Goal: Task Accomplishment & Management: Complete application form

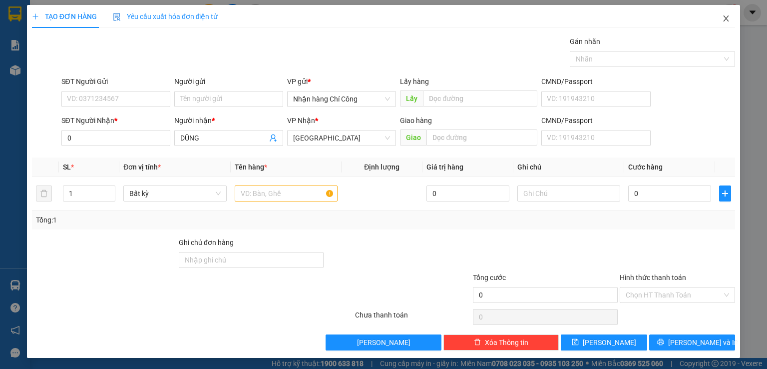
type input "0"
click at [722, 22] on icon "close" at bounding box center [726, 18] width 8 height 8
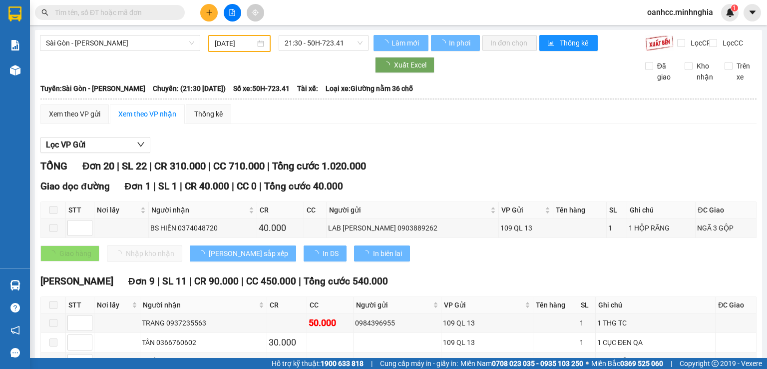
click at [140, 14] on input "text" at bounding box center [114, 12] width 118 height 11
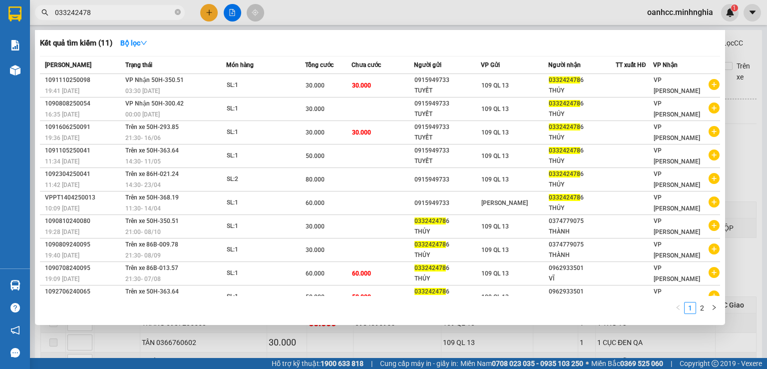
type input "0332424786"
click at [178, 12] on icon "close-circle" at bounding box center [178, 12] width 6 height 6
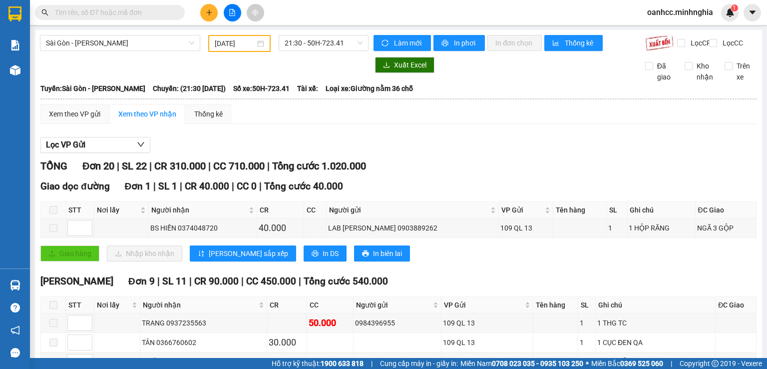
click at [91, 10] on input "text" at bounding box center [114, 12] width 118 height 11
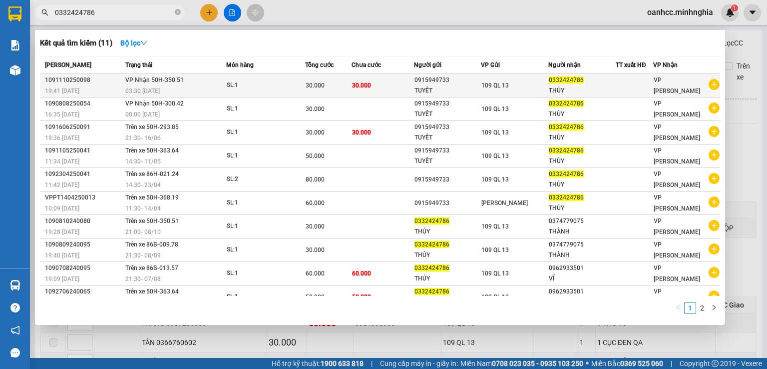
type input "0332424786"
click at [266, 86] on div "SL: 1" at bounding box center [264, 85] width 75 height 11
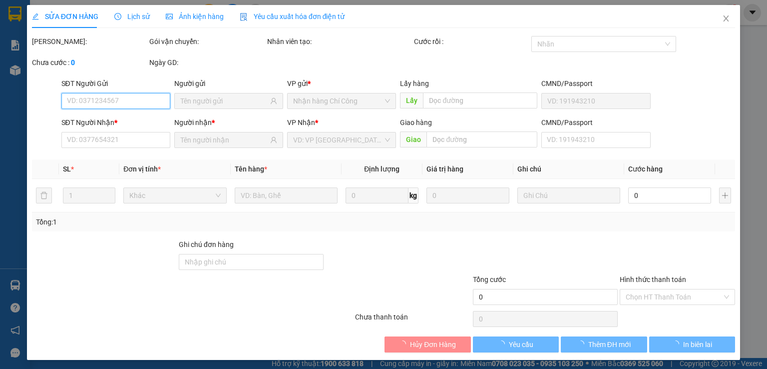
type input "0915949733"
type input "TUYẾT"
type input "0332424786"
type input "THỦY"
type input "30.000"
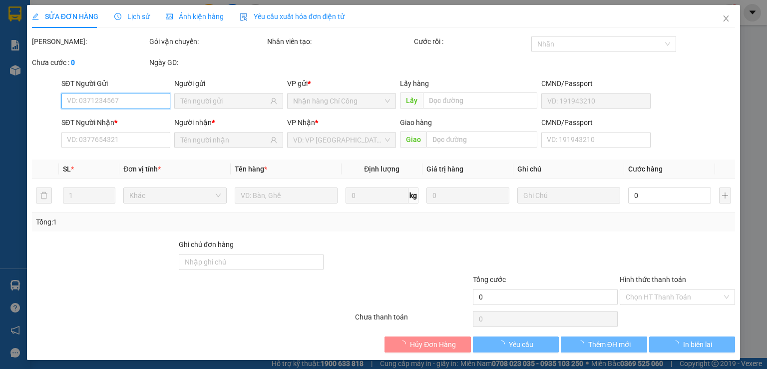
type input "30.000"
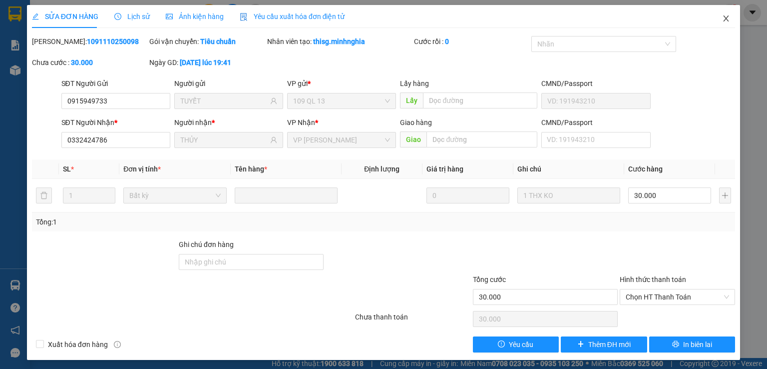
click at [724, 19] on icon "close" at bounding box center [726, 18] width 5 height 6
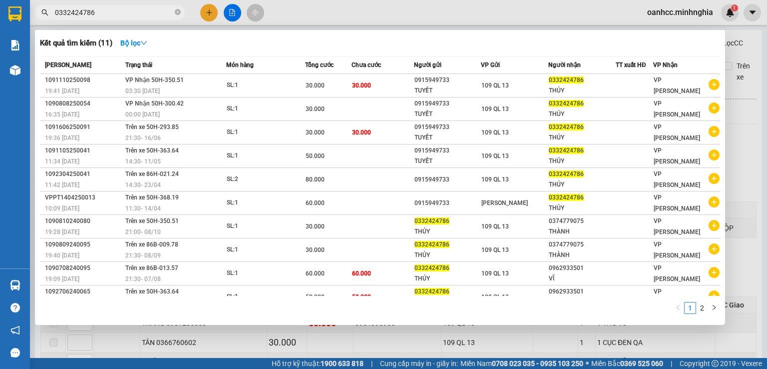
click at [100, 9] on input "0332424786" at bounding box center [114, 12] width 118 height 11
click at [235, 8] on div at bounding box center [383, 184] width 767 height 369
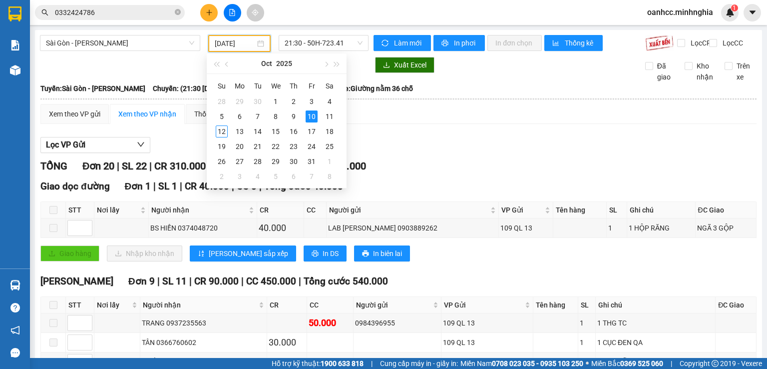
click at [240, 46] on input "[DATE]" at bounding box center [235, 43] width 40 height 11
click at [330, 117] on div "11" at bounding box center [330, 116] width 12 height 12
type input "[DATE]"
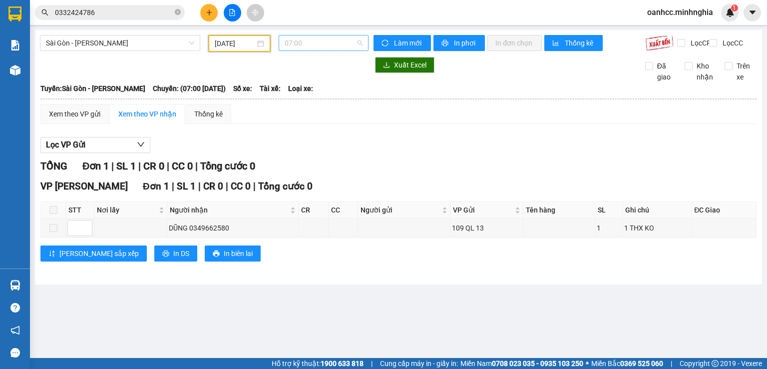
click at [311, 46] on span "07:00" at bounding box center [324, 42] width 78 height 15
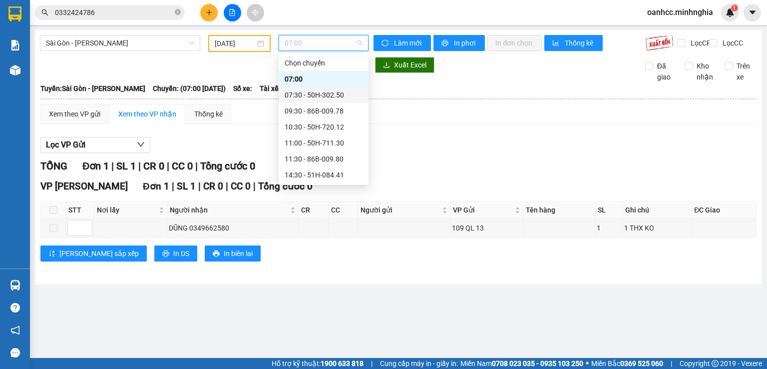
click at [300, 95] on div "07:30 - 50H-302.50" at bounding box center [324, 94] width 78 height 11
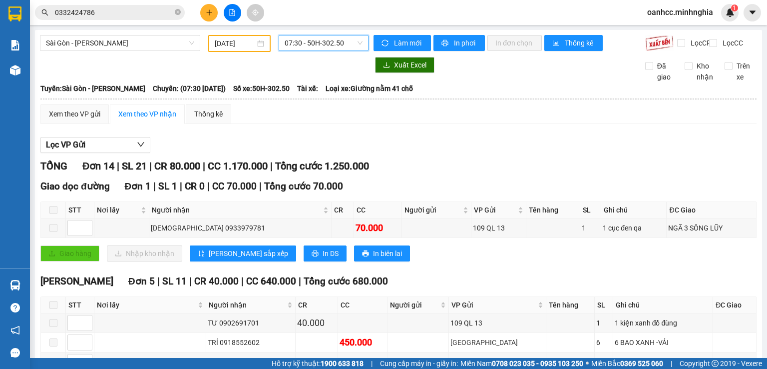
click at [310, 45] on span "07:30 - 50H-302.50" at bounding box center [324, 42] width 78 height 15
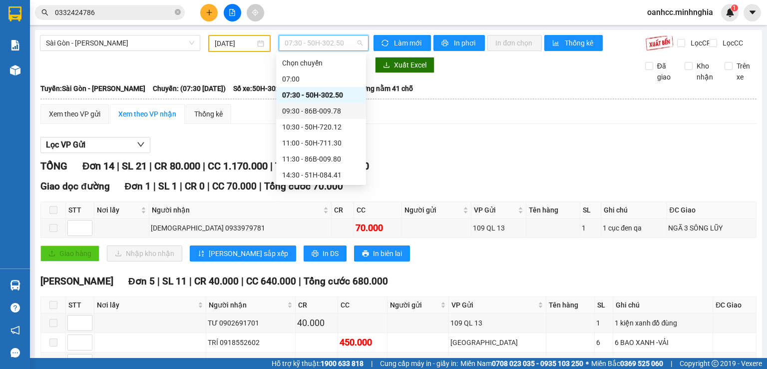
click at [301, 111] on div "09:30 - 86B-009.78" at bounding box center [321, 110] width 78 height 11
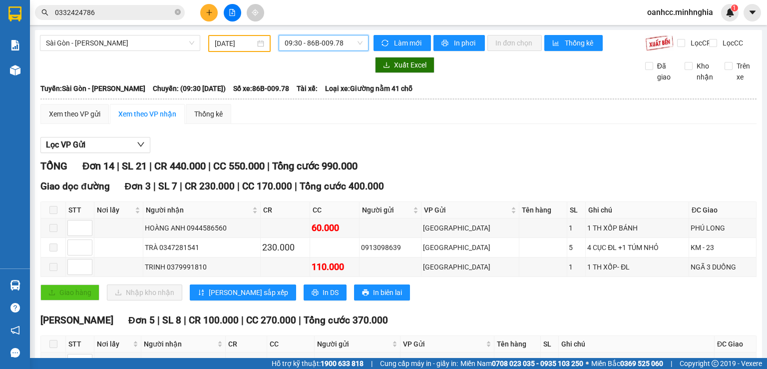
click at [310, 46] on span "09:30 - 86B-009.78" at bounding box center [324, 42] width 78 height 15
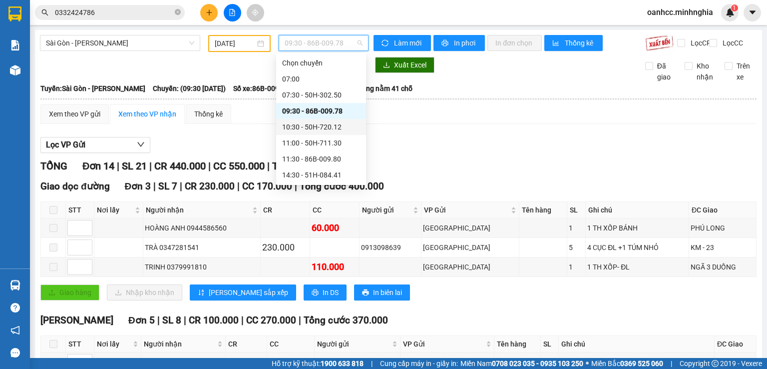
click at [306, 126] on div "10:30 - 50H-720.12" at bounding box center [321, 126] width 78 height 11
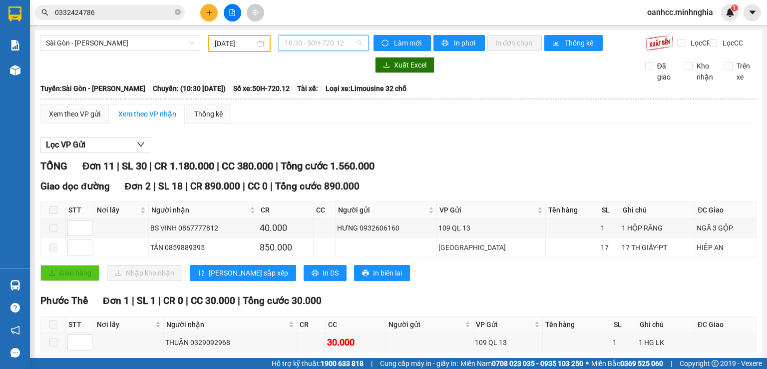
click at [308, 44] on span "10:30 - 50H-720.12" at bounding box center [324, 42] width 78 height 15
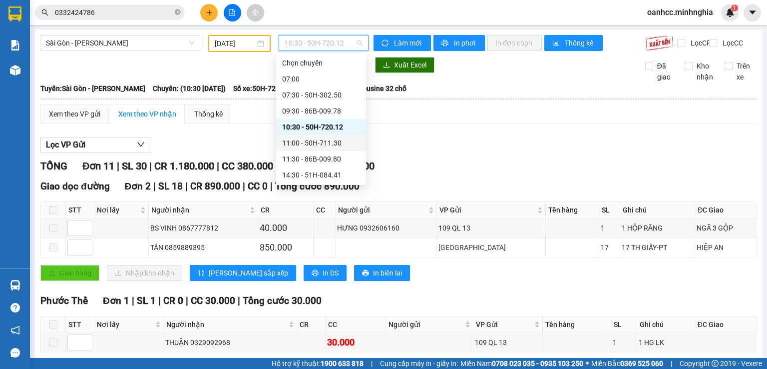
click at [315, 145] on div "11:00 - 50H-711.30" at bounding box center [321, 142] width 78 height 11
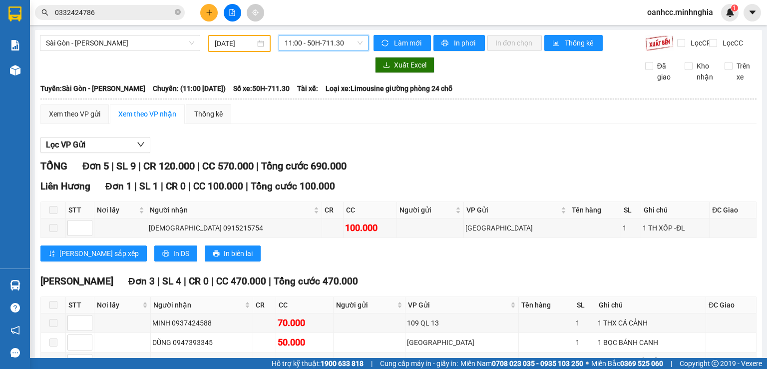
click at [322, 46] on span "11:00 - 50H-711.30" at bounding box center [324, 42] width 78 height 15
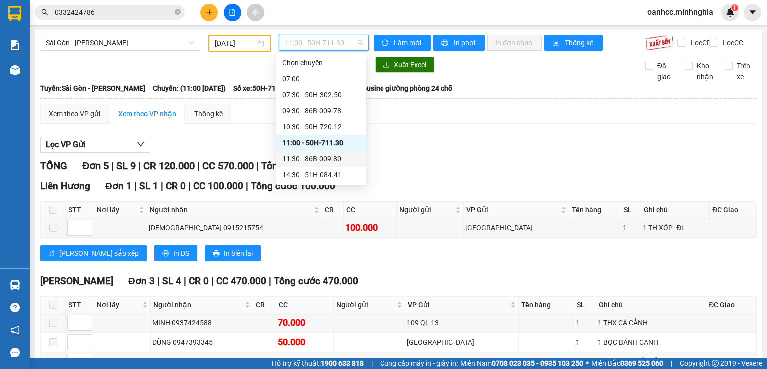
click at [311, 159] on div "11:30 - 86B-009.80" at bounding box center [321, 158] width 78 height 11
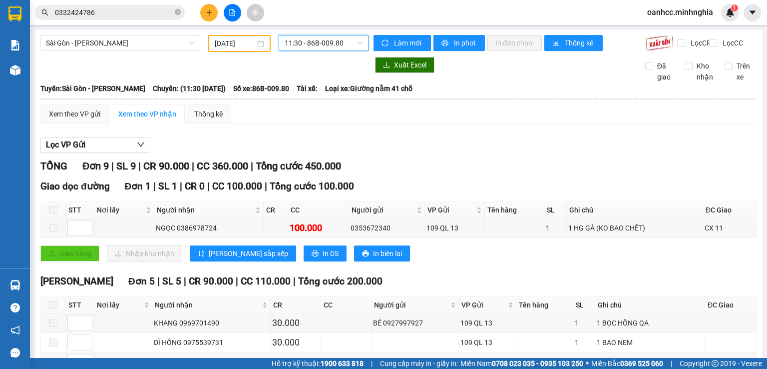
click at [317, 43] on span "11:30 - 86B-009.80" at bounding box center [324, 42] width 78 height 15
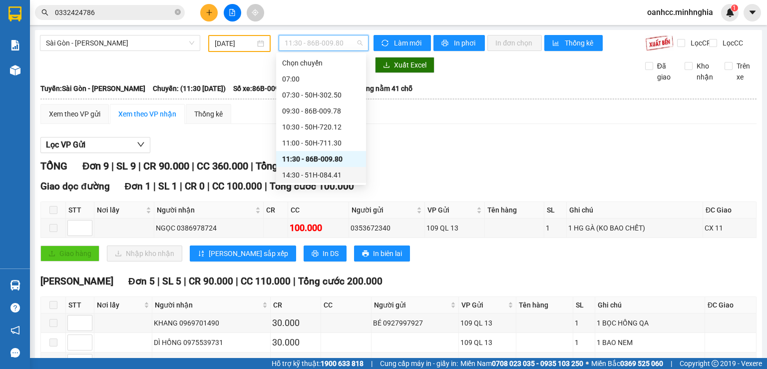
click at [311, 175] on div "14:30 - 51H-084.41" at bounding box center [321, 174] width 78 height 11
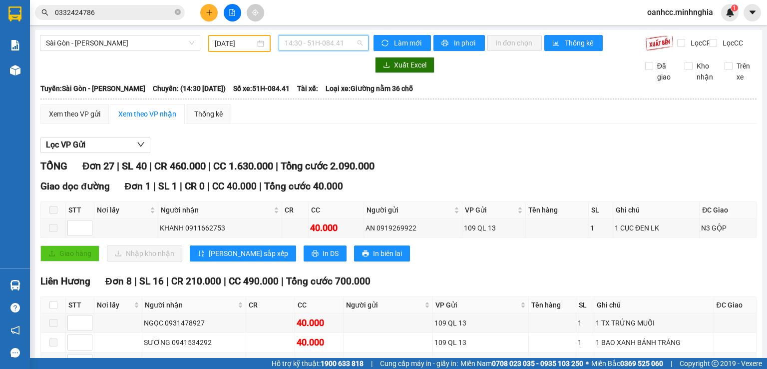
click at [324, 44] on span "14:30 - 51H-084.41" at bounding box center [324, 42] width 78 height 15
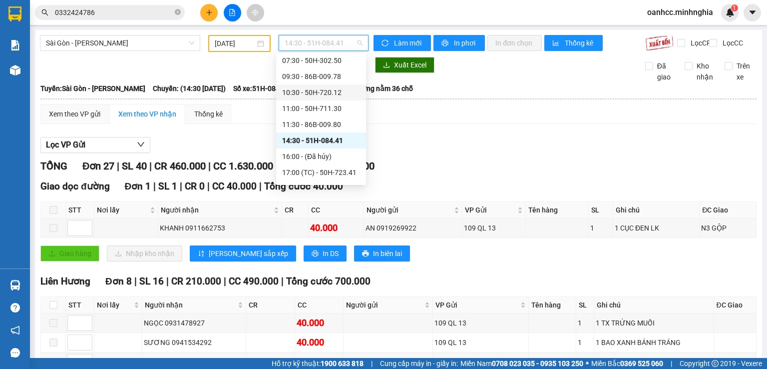
scroll to position [50, 0]
click at [313, 158] on div "17:00 (TC) - 50H-723.41" at bounding box center [321, 156] width 78 height 11
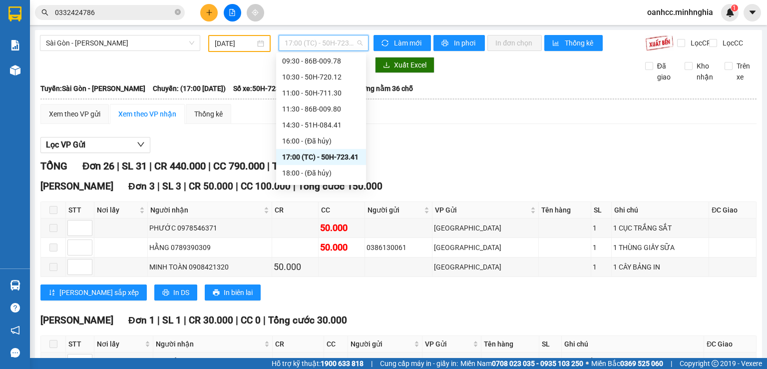
click at [328, 49] on span "17:00 (TC) - 50H-723.41" at bounding box center [324, 42] width 78 height 15
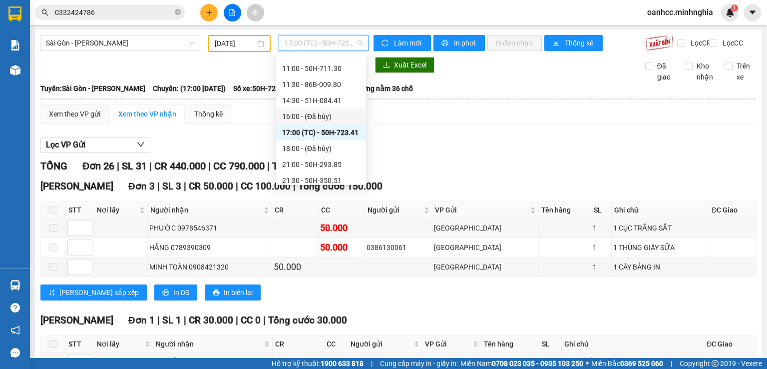
scroll to position [96, 0]
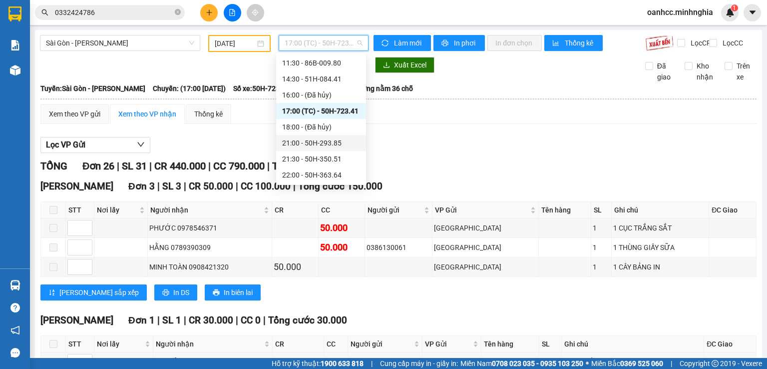
click at [316, 142] on div "21:00 - 50H-293.85" at bounding box center [321, 142] width 78 height 11
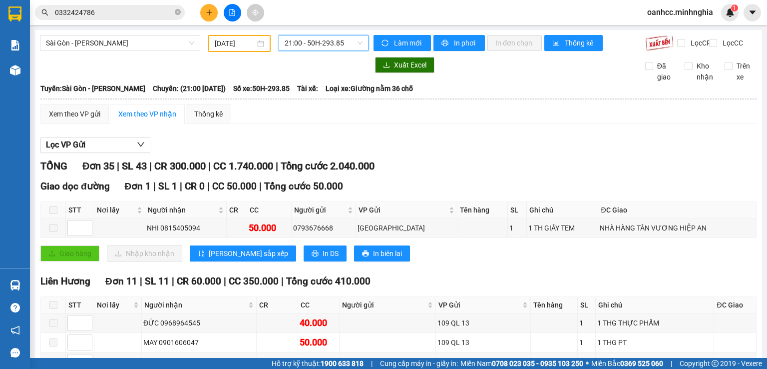
click at [326, 45] on span "21:00 - 50H-293.85" at bounding box center [324, 42] width 78 height 15
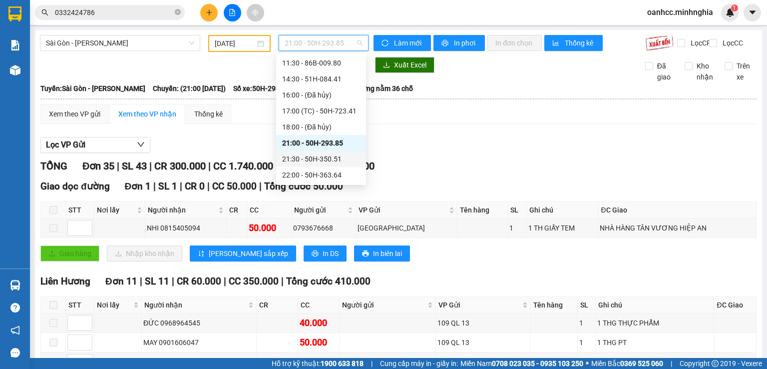
click at [315, 161] on div "21:30 - 50H-350.51" at bounding box center [321, 158] width 78 height 11
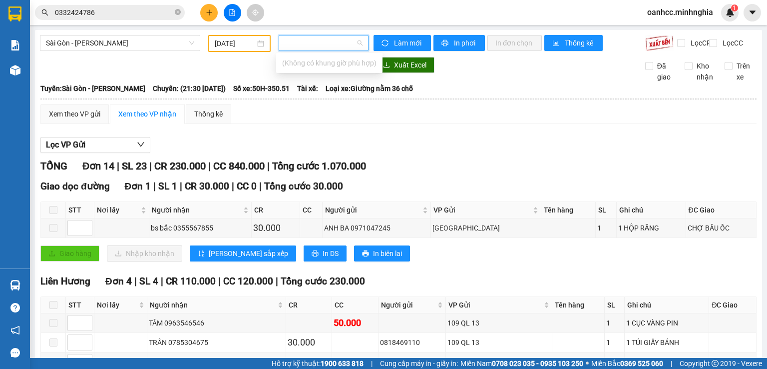
scroll to position [0, 5286]
click at [332, 42] on input "search" at bounding box center [320, 42] width 71 height 15
click at [225, 42] on input "[DATE]" at bounding box center [235, 43] width 40 height 11
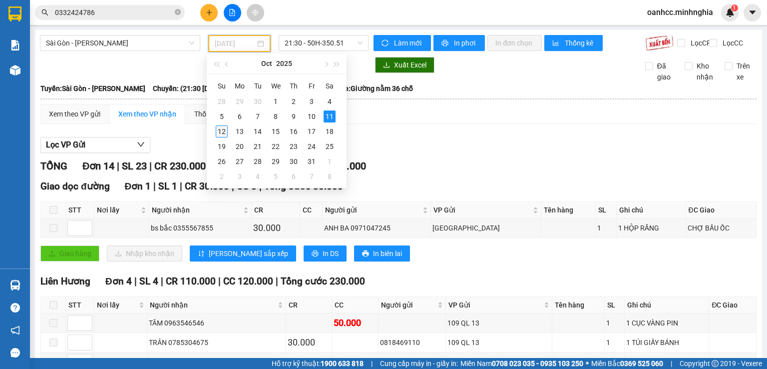
click at [222, 129] on div "12" at bounding box center [222, 131] width 12 height 12
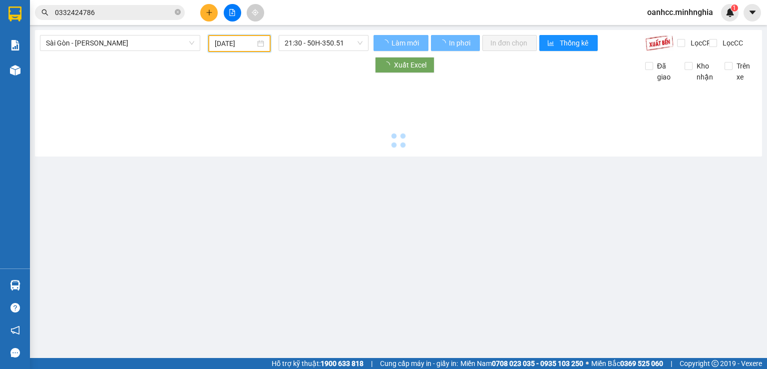
type input "[DATE]"
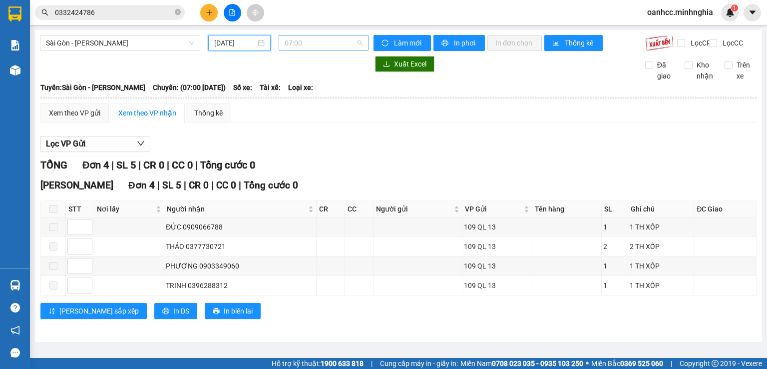
click at [329, 46] on span "07:00" at bounding box center [324, 42] width 78 height 15
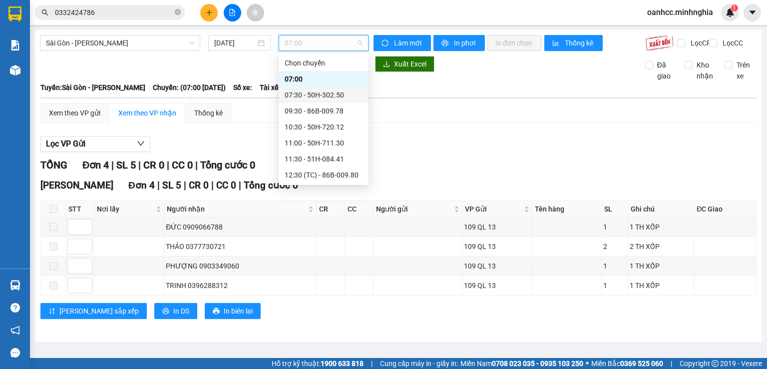
click at [308, 95] on div "07:30 - 50H-302.50" at bounding box center [324, 94] width 78 height 11
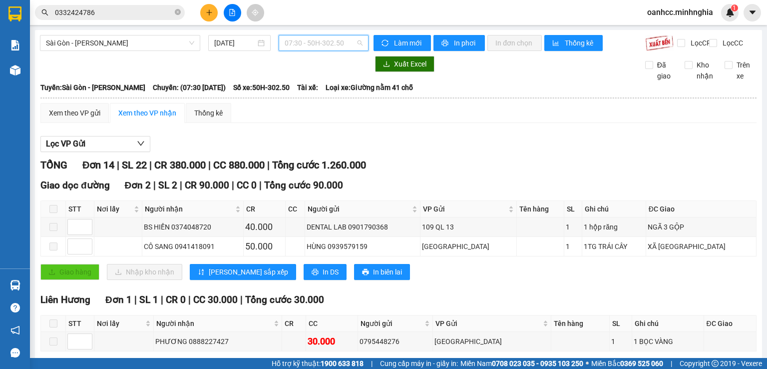
click at [316, 46] on span "07:30 - 50H-302.50" at bounding box center [324, 42] width 78 height 15
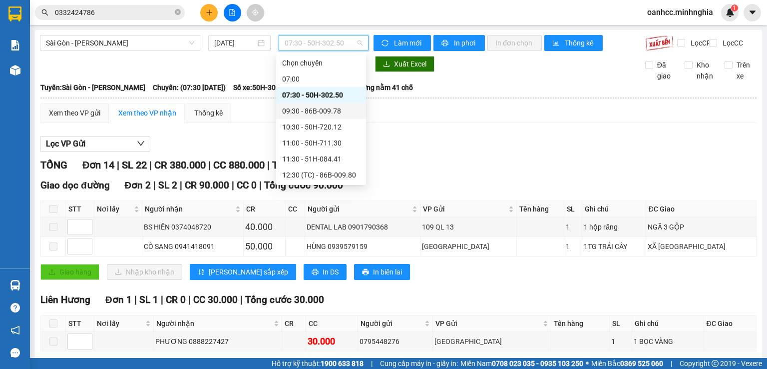
click at [293, 112] on div "09:30 - 86B-009.78" at bounding box center [321, 110] width 78 height 11
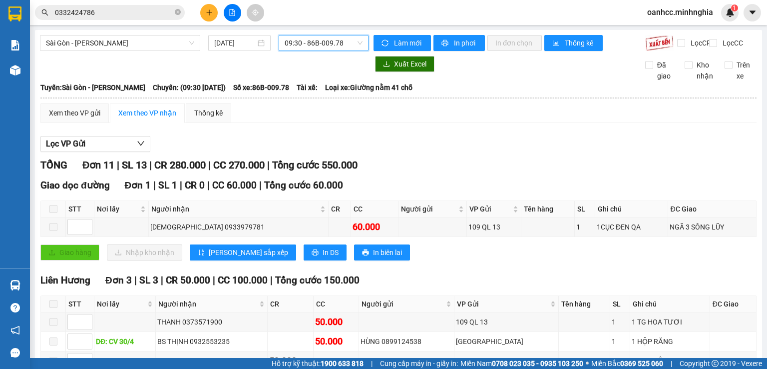
click at [324, 48] on span "09:30 - 86B-009.78" at bounding box center [324, 42] width 78 height 15
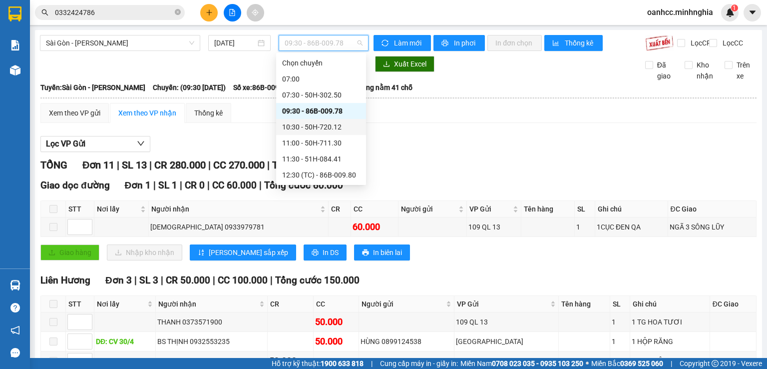
click at [302, 126] on div "10:30 - 50H-720.12" at bounding box center [321, 126] width 78 height 11
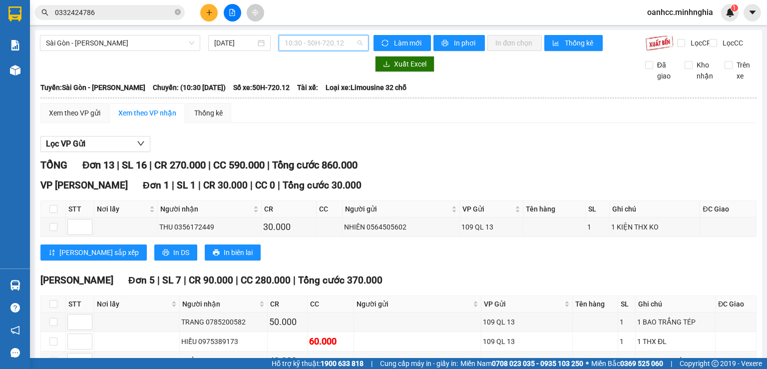
click at [309, 43] on span "10:30 - 50H-720.12" at bounding box center [324, 42] width 78 height 15
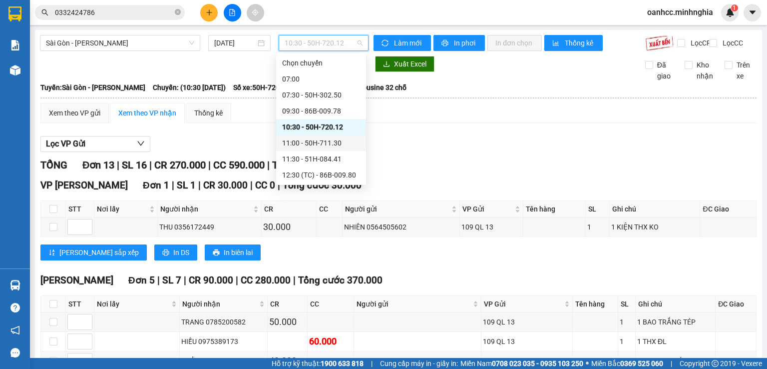
click at [315, 144] on div "11:00 - 50H-711.30" at bounding box center [321, 142] width 78 height 11
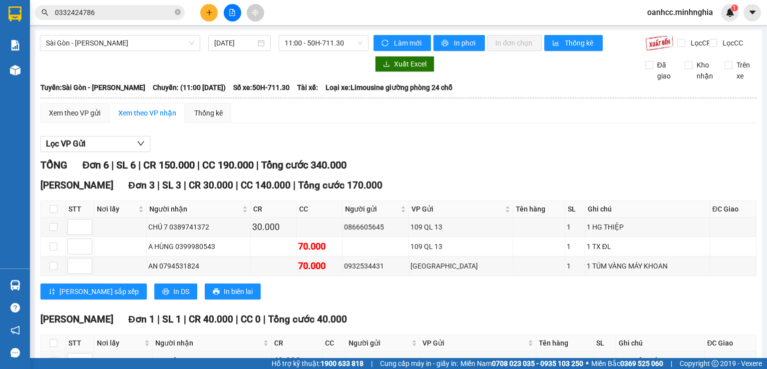
click at [305, 51] on div "Sài Gòn - [PERSON_NAME] Rí [DATE] 11:00 - 50H-711.30" at bounding box center [204, 43] width 329 height 16
click at [318, 46] on span "11:00 - 50H-711.30" at bounding box center [324, 42] width 78 height 15
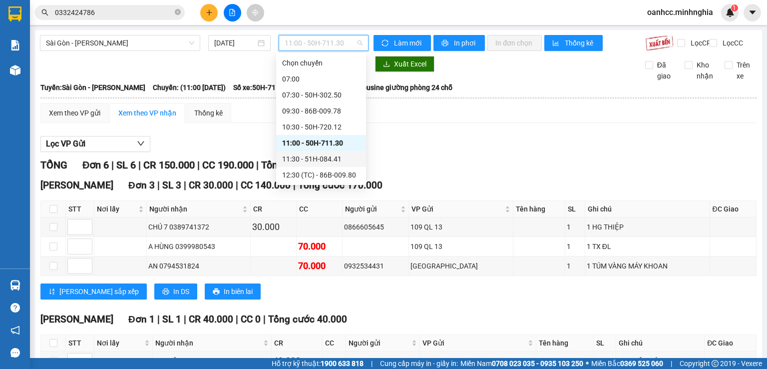
click at [326, 160] on div "11:30 - 51H-084.41" at bounding box center [321, 158] width 78 height 11
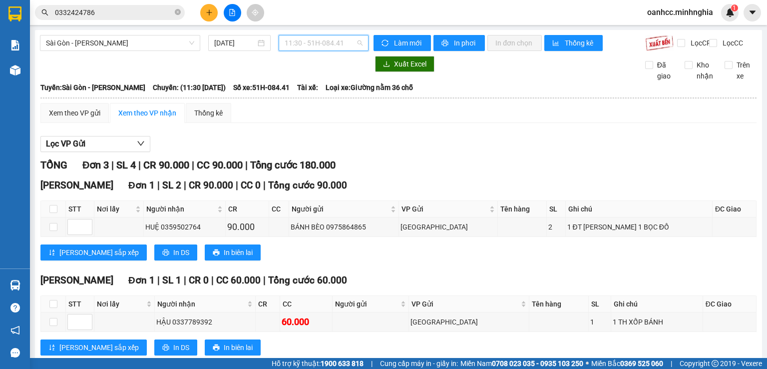
click at [318, 41] on span "11:30 - 51H-084.41" at bounding box center [324, 42] width 78 height 15
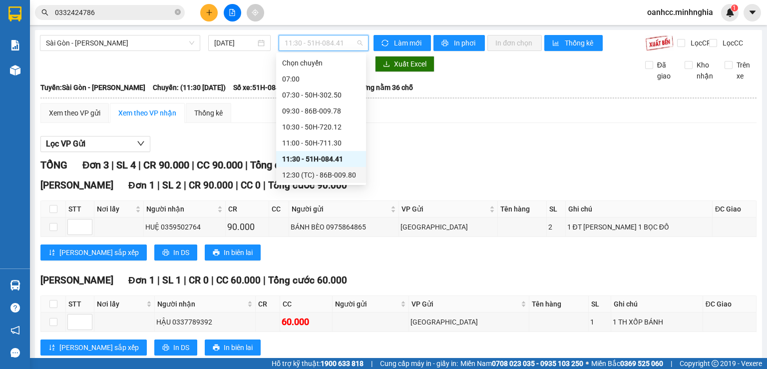
click at [325, 172] on div "12:30 (TC) - 86B-009.80" at bounding box center [321, 174] width 78 height 11
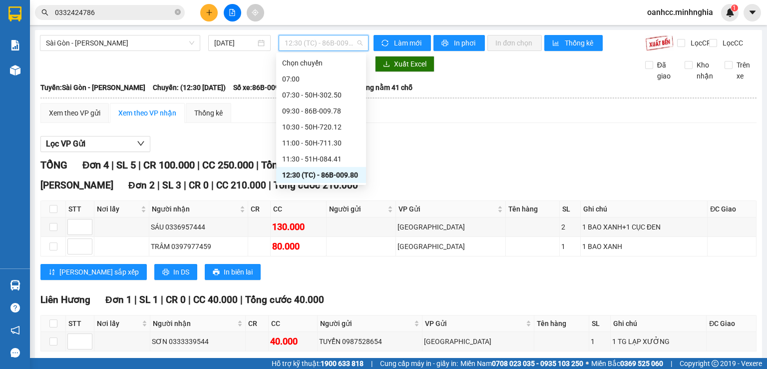
click at [302, 46] on span "12:30 (TC) - 86B-009.80" at bounding box center [324, 42] width 78 height 15
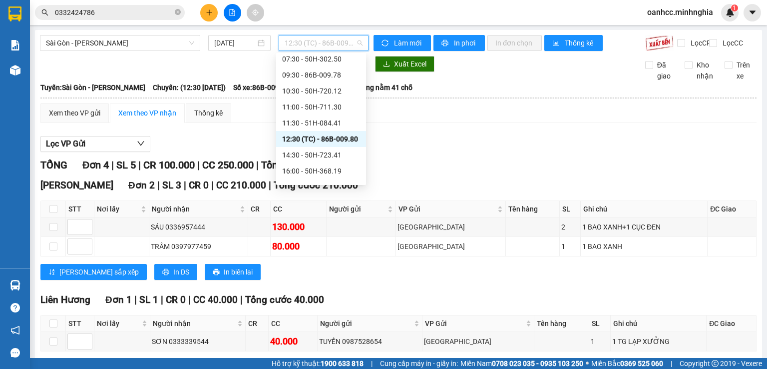
scroll to position [50, 0]
click at [322, 140] on div "14:30 - 50H-723.41" at bounding box center [321, 140] width 78 height 11
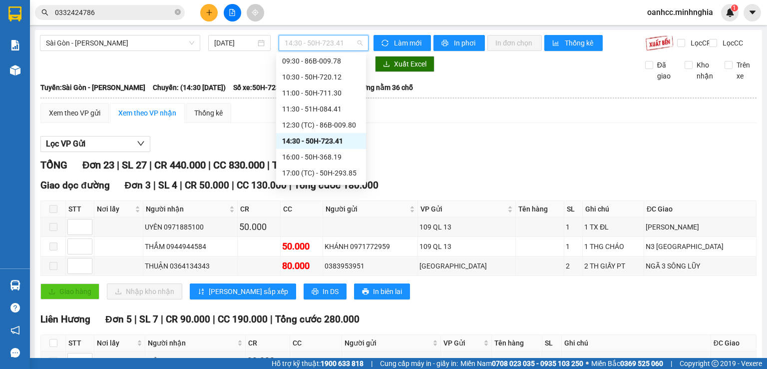
click at [301, 48] on span "14:30 - 50H-723.41" at bounding box center [324, 42] width 78 height 15
click at [323, 158] on div "16:00 - 50H-368.19" at bounding box center [321, 156] width 78 height 11
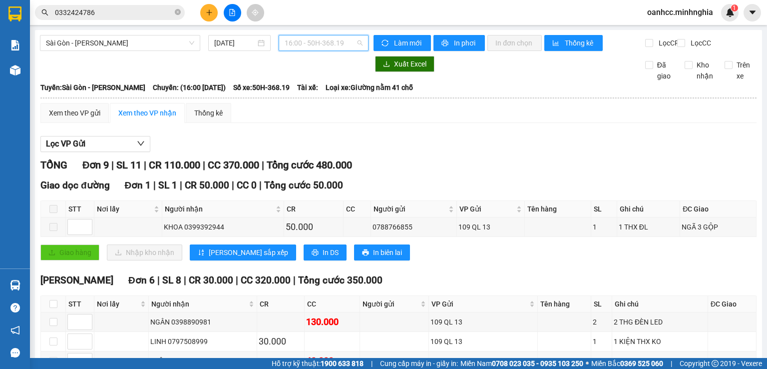
click at [312, 46] on span "16:00 - 50H-368.19" at bounding box center [324, 42] width 78 height 15
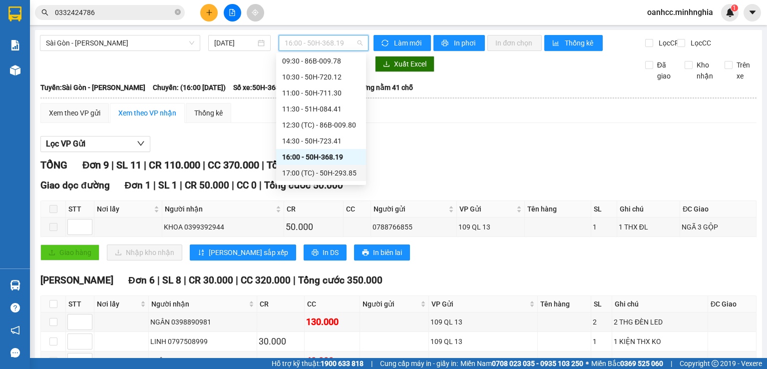
click at [336, 170] on div "17:00 (TC) - 50H-293.85" at bounding box center [321, 172] width 78 height 11
